Goal: Submit feedback/report problem

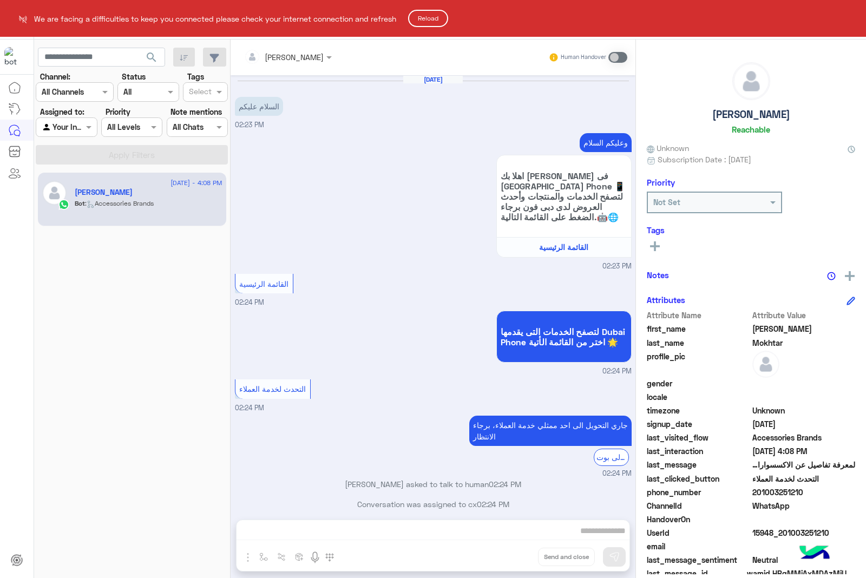
scroll to position [540, 0]
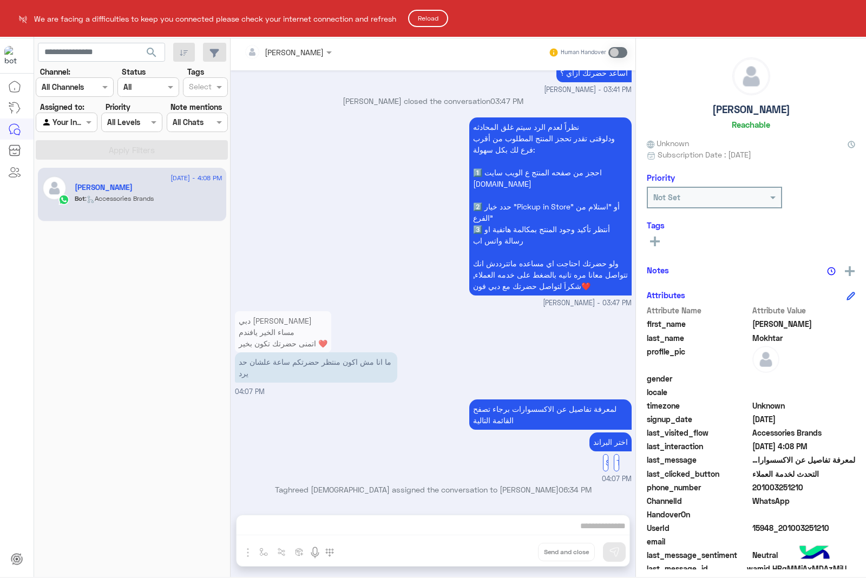
click at [848, 17] on html "We are facing a difficulties to keep you connected please check your internet c…" at bounding box center [433, 289] width 866 height 578
click at [412, 15] on button "Reload" at bounding box center [428, 18] width 40 height 17
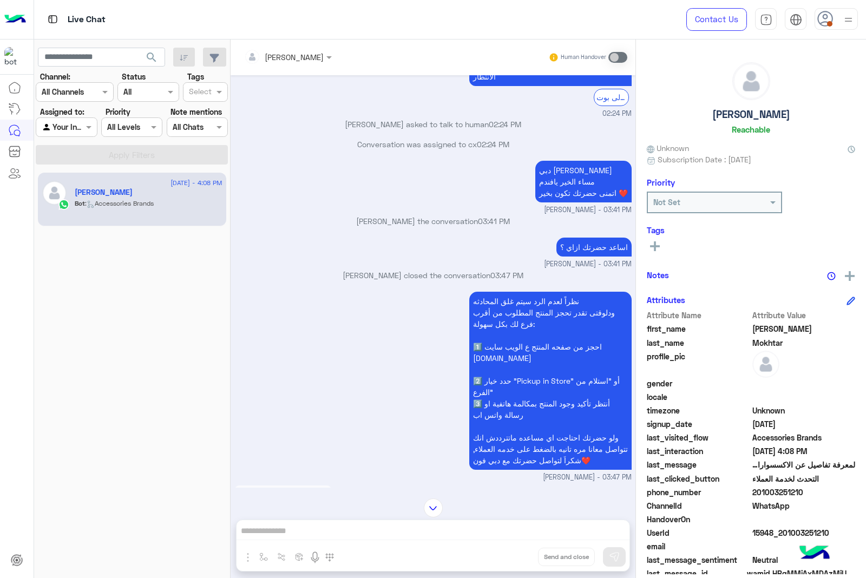
scroll to position [540, 0]
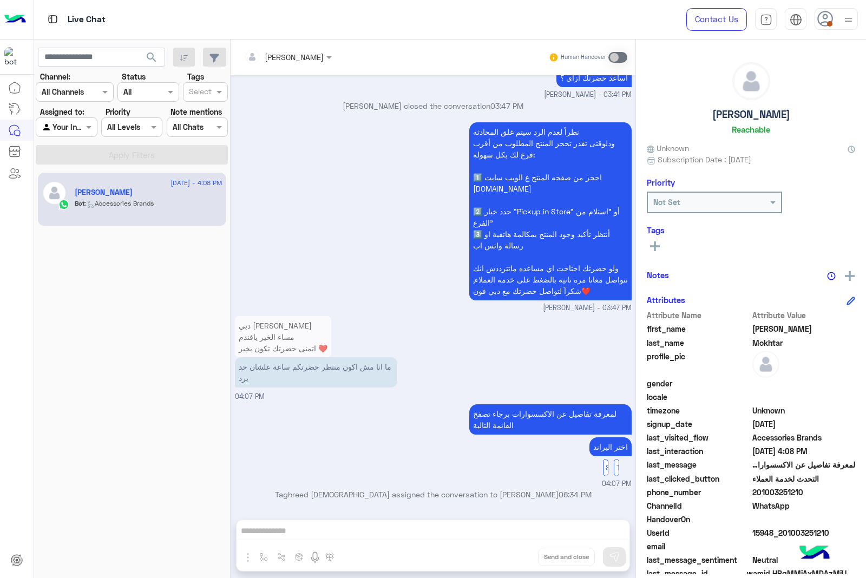
click at [864, 8] on div "Contact Us Help Center عربي English" at bounding box center [768, 19] width 196 height 39
click at [848, 20] on img at bounding box center [849, 20] width 14 height 14
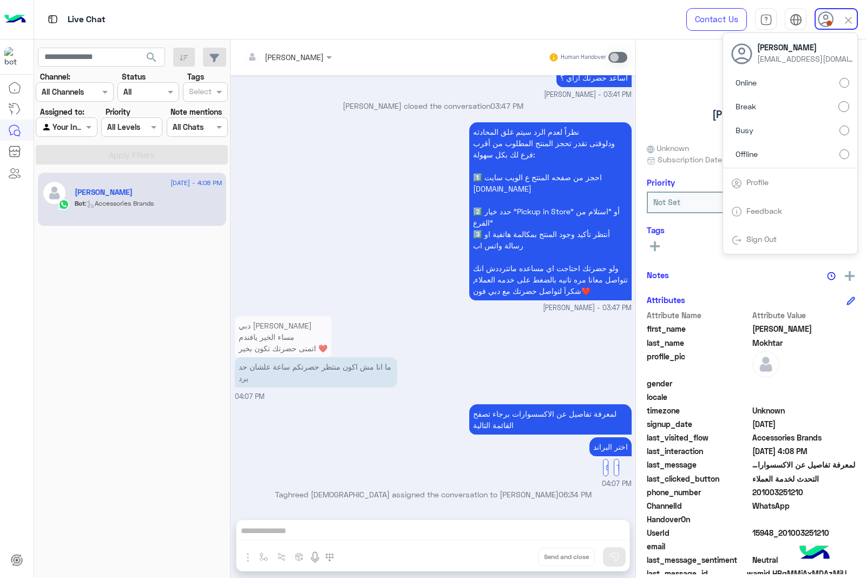
click at [800, 122] on label "Busy" at bounding box center [790, 130] width 118 height 19
click at [446, 288] on div "نظراً لعدم الرد سيتم غلق المحادثه ودلوقتى تقدر تحجز المنتج المطلوب من أقرب فرع …" at bounding box center [433, 217] width 397 height 194
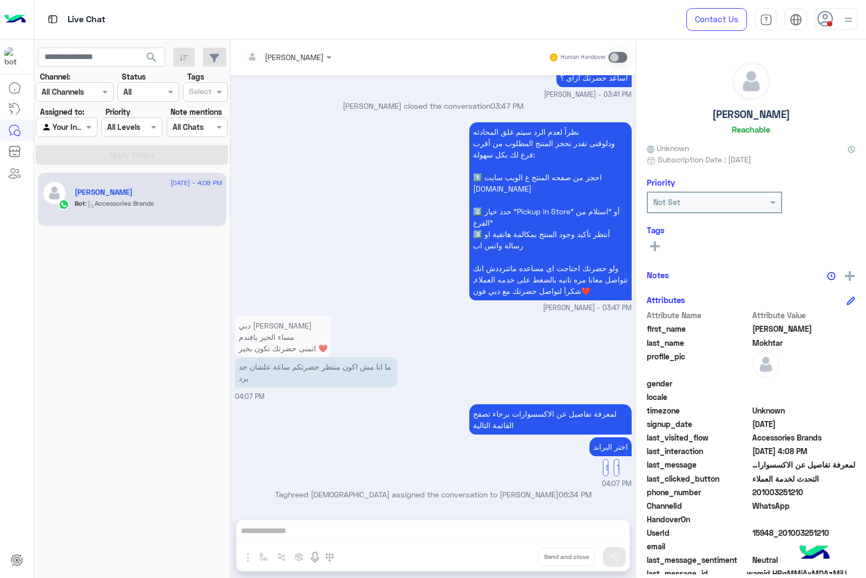
click at [819, 15] on use at bounding box center [826, 19] width 16 height 16
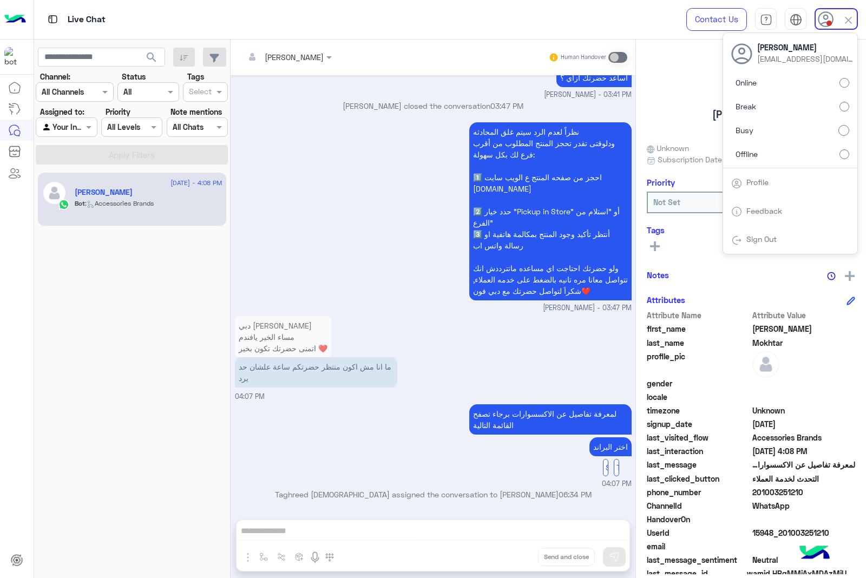
click at [796, 153] on label "Offline" at bounding box center [790, 153] width 118 height 19
